Goal: Information Seeking & Learning: Find specific fact

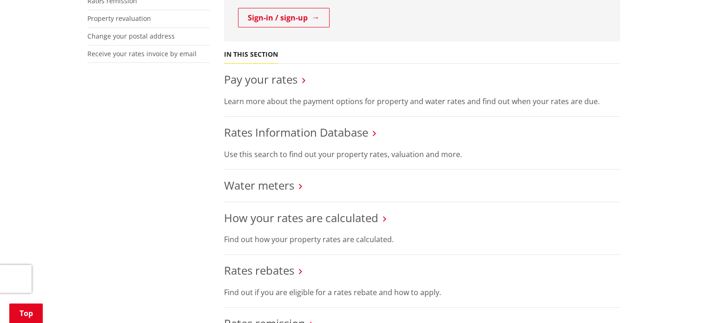
scroll to position [327, 0]
click at [367, 130] on link "Rates Information Database" at bounding box center [296, 132] width 144 height 15
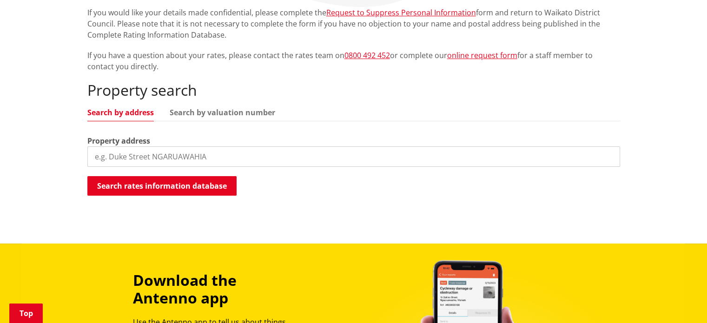
scroll to position [228, 0]
click at [221, 158] on input "search" at bounding box center [353, 156] width 532 height 20
click at [243, 115] on link "Search by valuation number" at bounding box center [222, 111] width 105 height 7
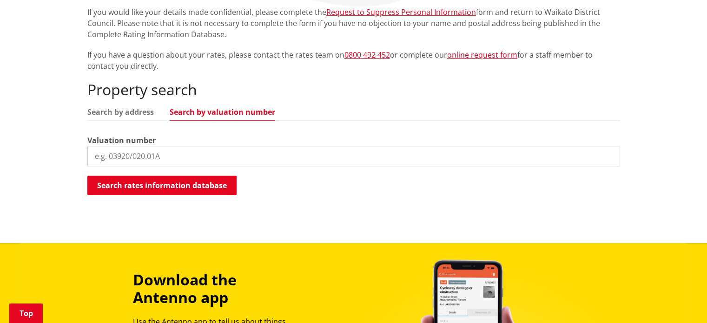
click at [185, 159] on input "search" at bounding box center [353, 156] width 532 height 20
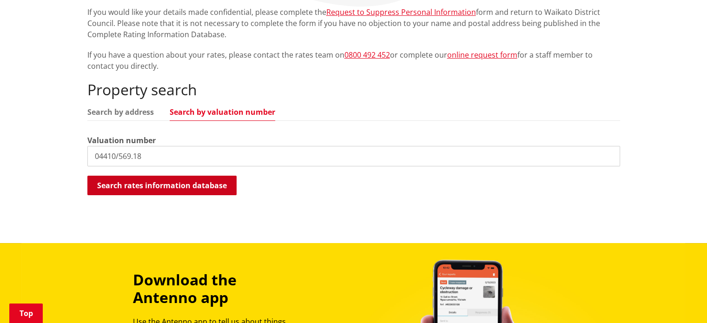
type input "04410/569.18"
click at [194, 184] on button "Search rates information database" at bounding box center [161, 186] width 149 height 20
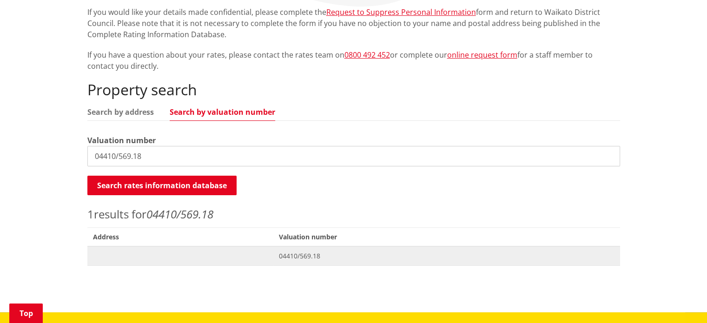
click at [289, 256] on span "04410/569.18" at bounding box center [446, 255] width 335 height 9
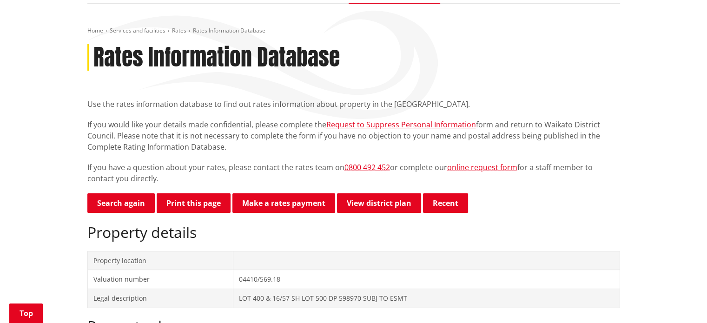
scroll to position [111, 0]
